Goal: Navigation & Orientation: Find specific page/section

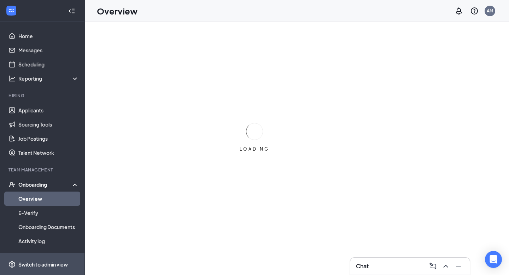
click at [54, 259] on span "Switch to admin view" at bounding box center [48, 265] width 60 height 22
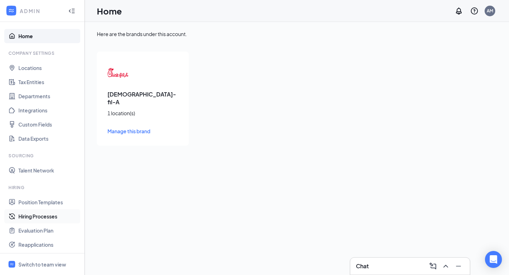
click at [60, 216] on link "Hiring Processes" at bounding box center [48, 216] width 60 height 14
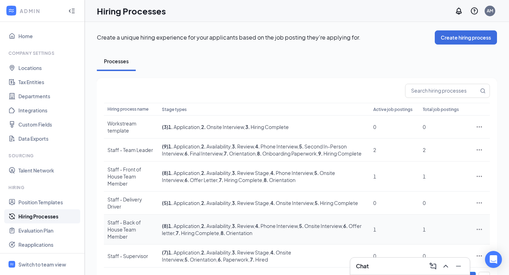
click at [477, 226] on icon "Ellipses" at bounding box center [479, 229] width 7 height 7
click at [437, 156] on span "Edit" at bounding box center [447, 156] width 61 height 8
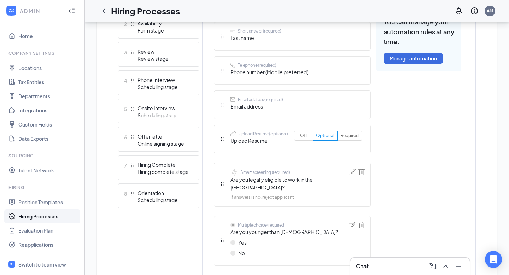
scroll to position [257, 0]
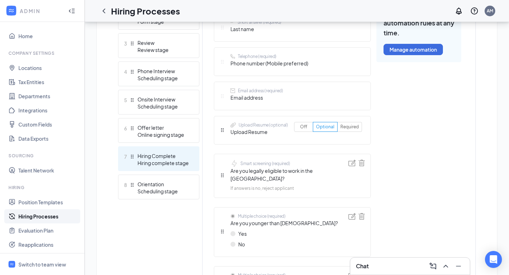
click at [167, 167] on div "7 Hiring Complete Hiring complete stage" at bounding box center [158, 158] width 81 height 25
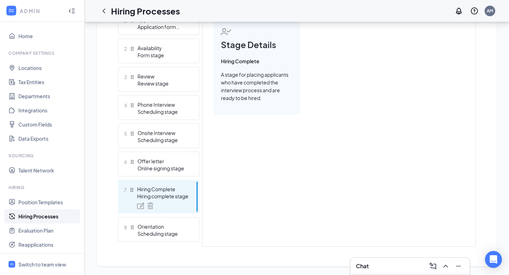
scroll to position [215, 0]
click at [48, 200] on link "Position Templates" at bounding box center [48, 202] width 60 height 14
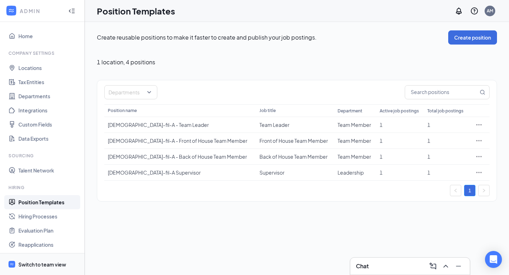
click at [60, 262] on div "Switch to team view" at bounding box center [42, 264] width 48 height 7
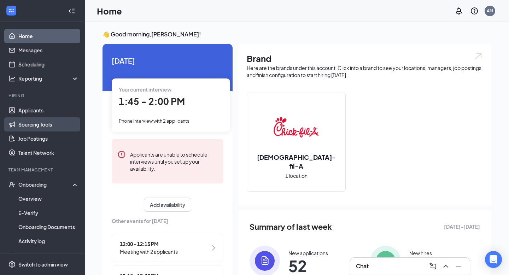
click at [42, 118] on link "Sourcing Tools" at bounding box center [48, 124] width 60 height 14
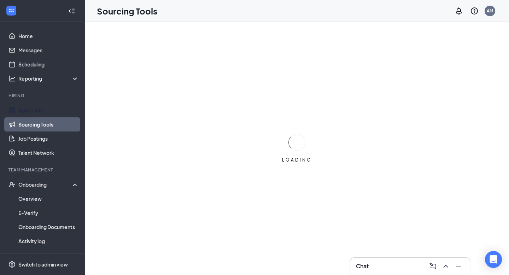
click at [43, 111] on link "Applicants" at bounding box center [48, 110] width 60 height 14
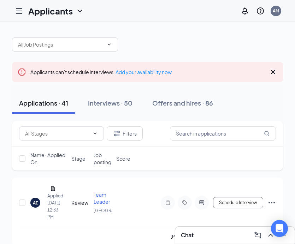
click at [274, 71] on icon "Cross" at bounding box center [273, 72] width 8 height 8
